Goal: Task Accomplishment & Management: Complete application form

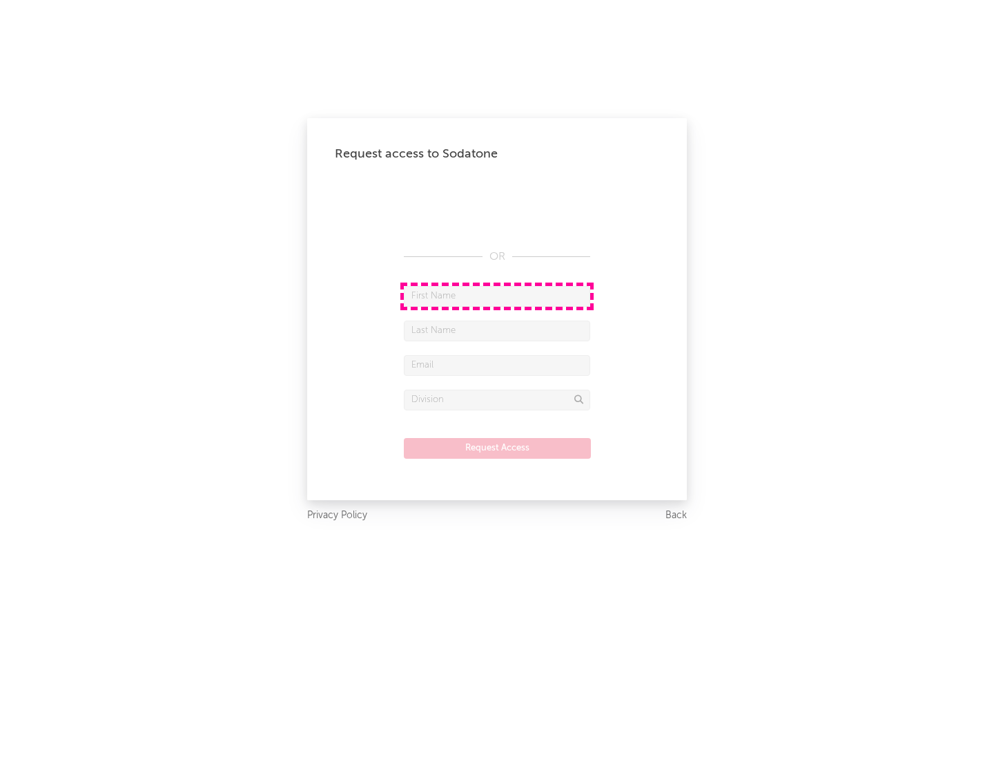
click at [497, 296] on input "text" at bounding box center [497, 296] width 186 height 21
type input "[PERSON_NAME]"
click at [497, 330] on input "text" at bounding box center [497, 330] width 186 height 21
type input "[PERSON_NAME]"
click at [497, 365] on input "text" at bounding box center [497, 365] width 186 height 21
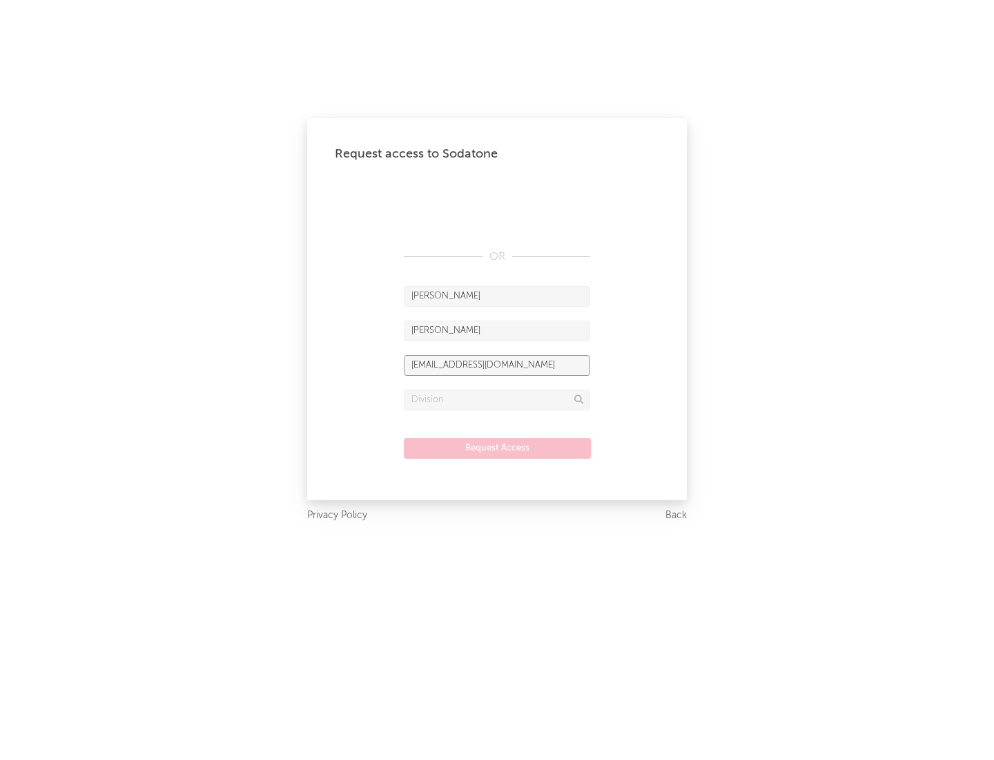
type input "[EMAIL_ADDRESS][DOMAIN_NAME]"
click at [497, 399] on input "text" at bounding box center [497, 399] width 186 height 21
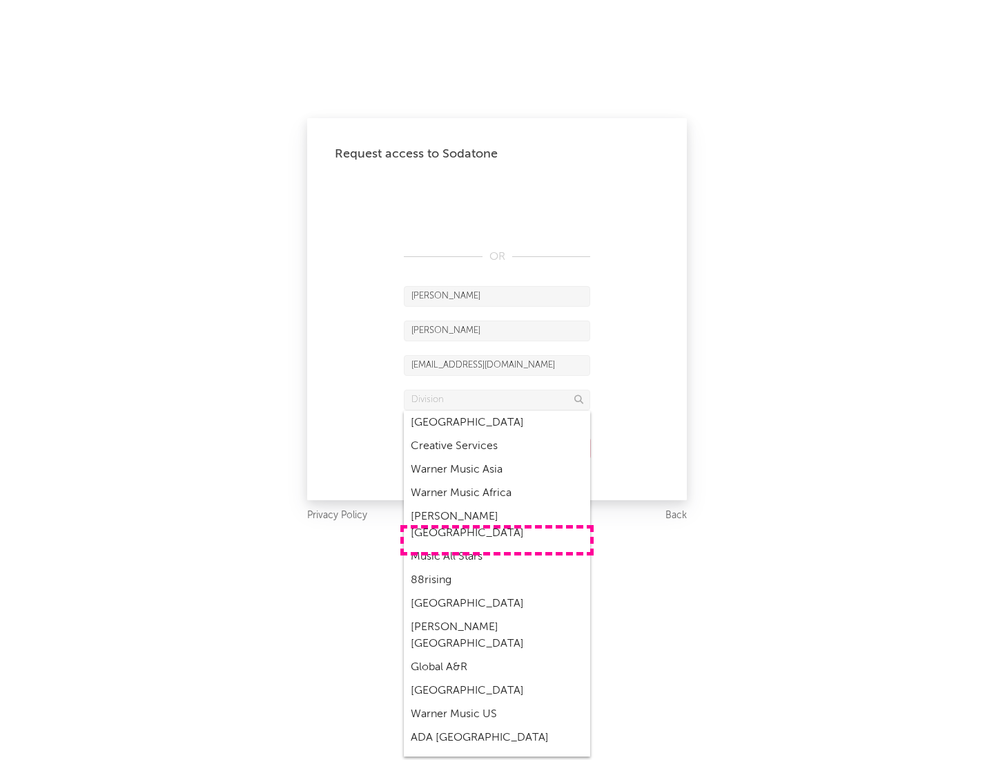
click at [497, 545] on div "Music All Stars" at bounding box center [497, 556] width 186 height 23
type input "Music All Stars"
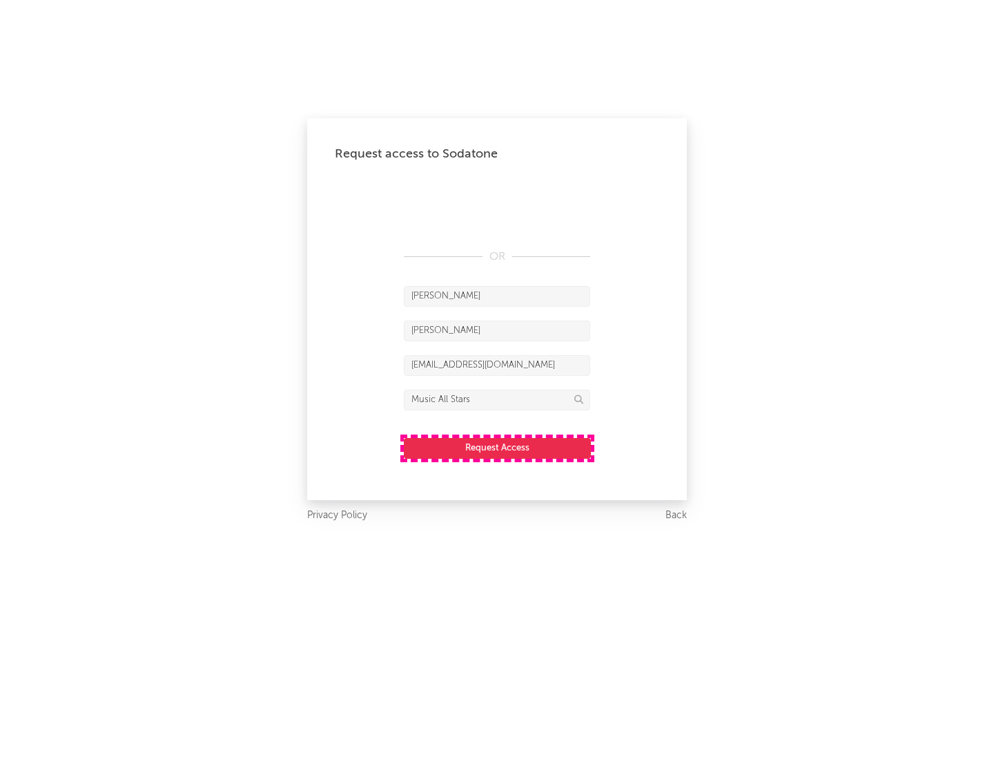
click at [497, 447] on button "Request Access" at bounding box center [497, 448] width 187 height 21
